Goal: Task Accomplishment & Management: Use online tool/utility

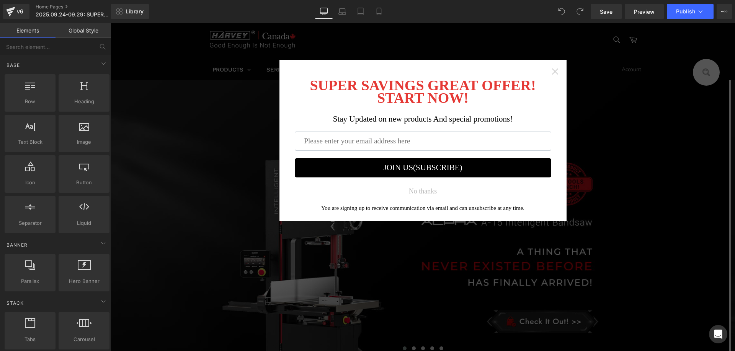
click at [552, 71] on icon "Close widget" at bounding box center [555, 72] width 6 height 6
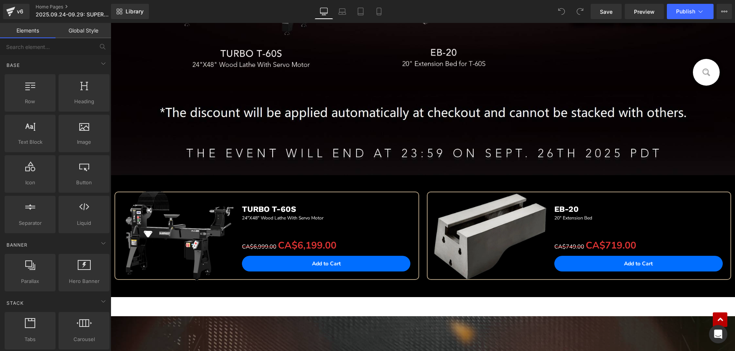
scroll to position [574, 0]
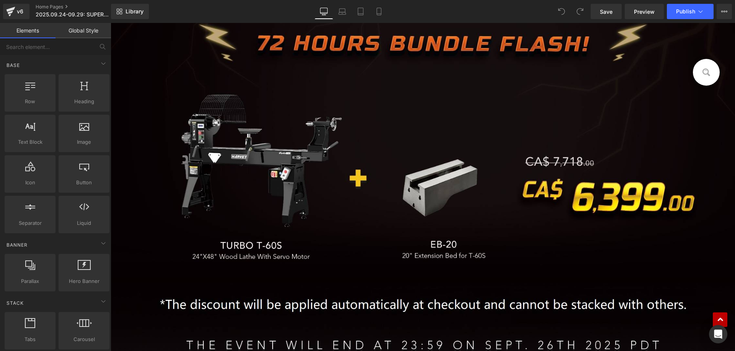
scroll to position [574, 0]
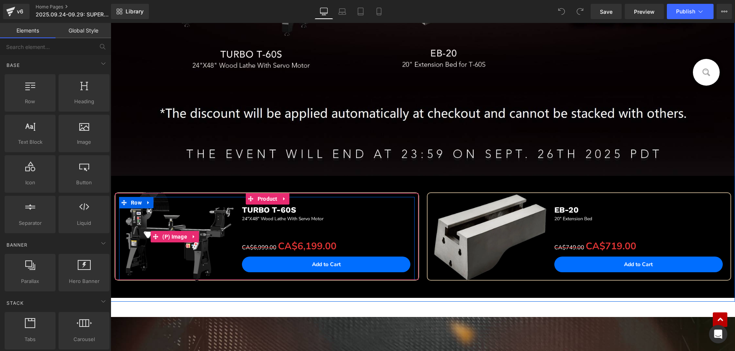
click at [126, 182] on img at bounding box center [175, 237] width 128 height 128
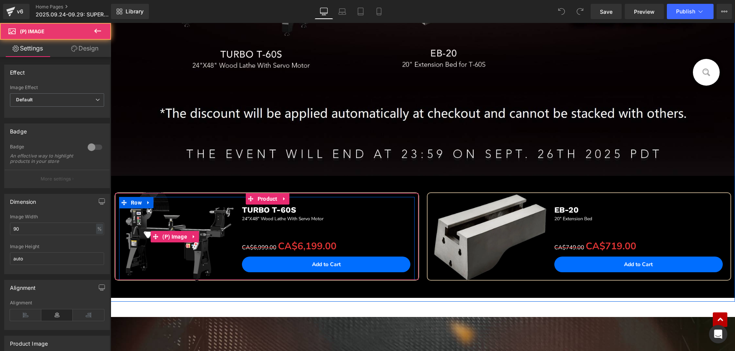
click at [193, 181] on img at bounding box center [175, 237] width 128 height 128
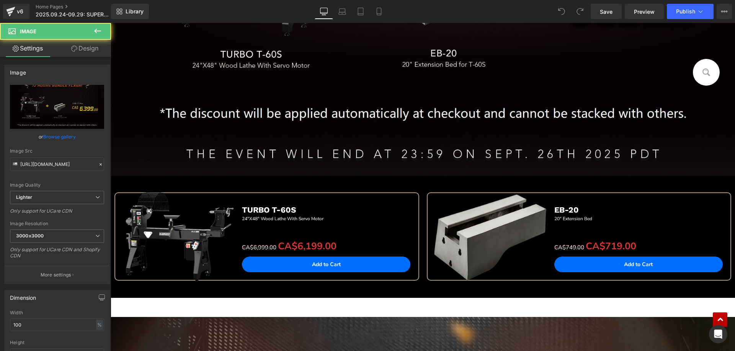
click at [103, 29] on button at bounding box center [97, 31] width 27 height 17
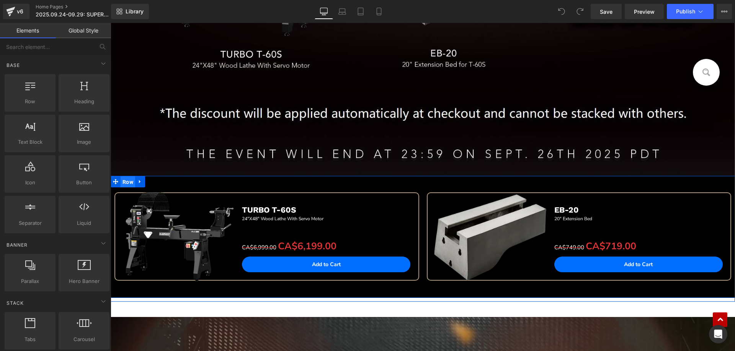
click at [123, 179] on span "Row" at bounding box center [128, 181] width 15 height 11
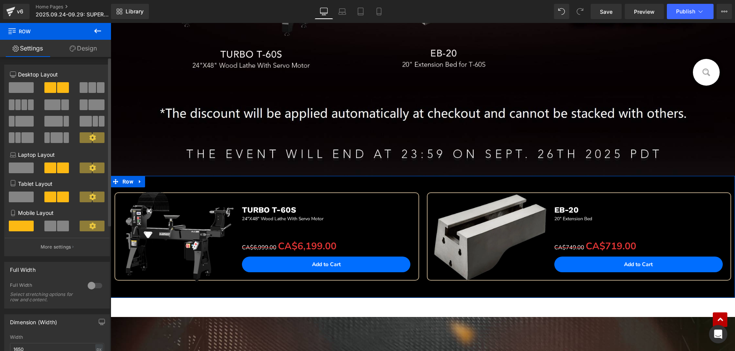
click at [95, 287] on div at bounding box center [95, 286] width 18 height 12
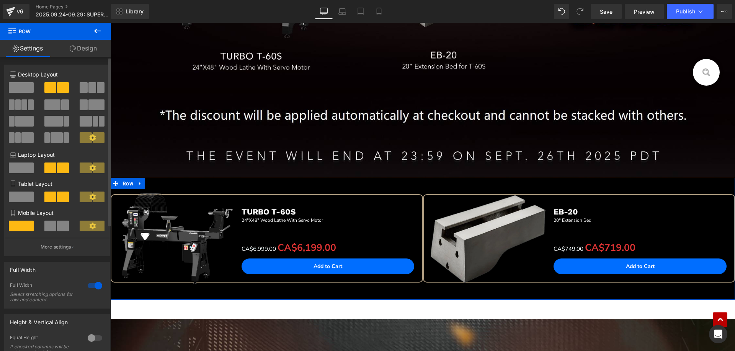
scroll to position [576, 0]
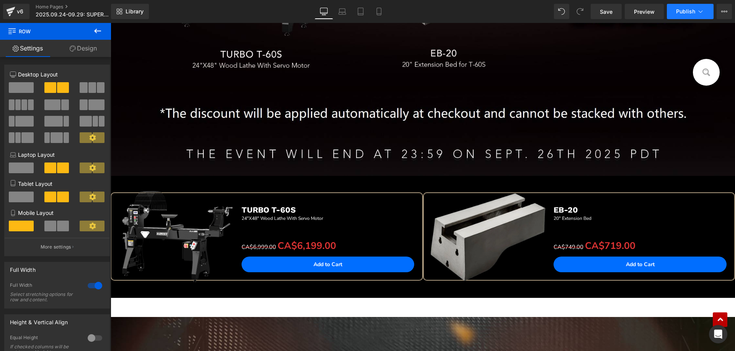
click at [685, 15] on button "Publish" at bounding box center [690, 11] width 47 height 15
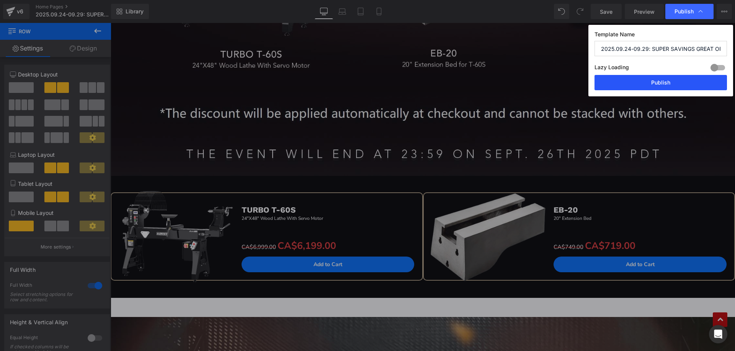
click at [660, 85] on button "Publish" at bounding box center [660, 82] width 132 height 15
